Goal: Register for event/course

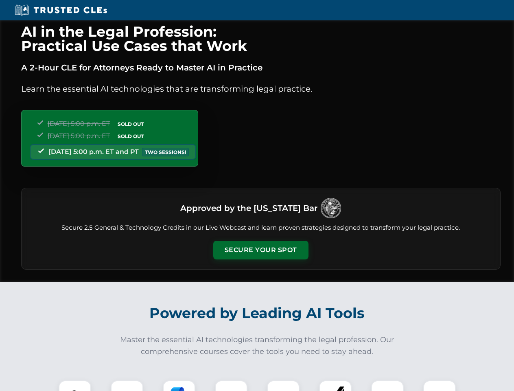
click at [261, 250] on button "Secure Your Spot" at bounding box center [260, 250] width 95 height 19
click at [75, 386] on img at bounding box center [75, 397] width 24 height 24
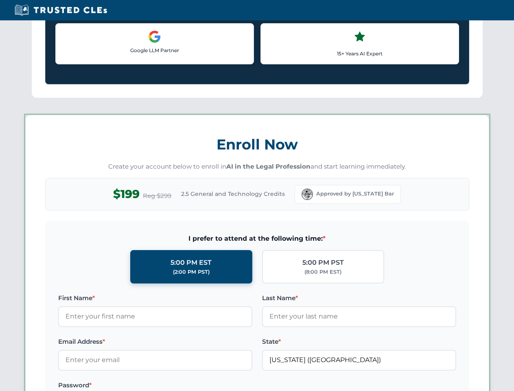
click at [179, 386] on label "Password *" at bounding box center [155, 385] width 194 height 10
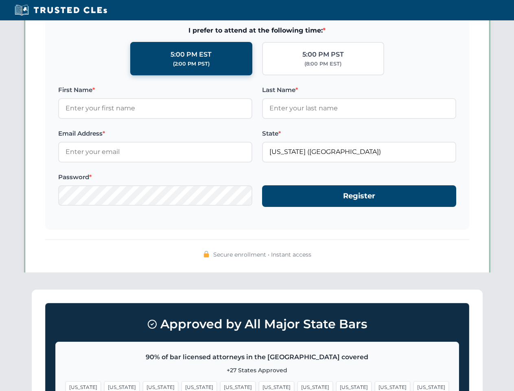
click at [375, 386] on span "[US_STATE]" at bounding box center [392, 387] width 35 height 12
